Goal: Information Seeking & Learning: Learn about a topic

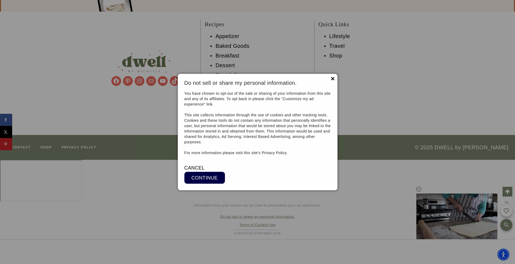
scroll to position [4740, 0]
